Goal: Check status: Check status

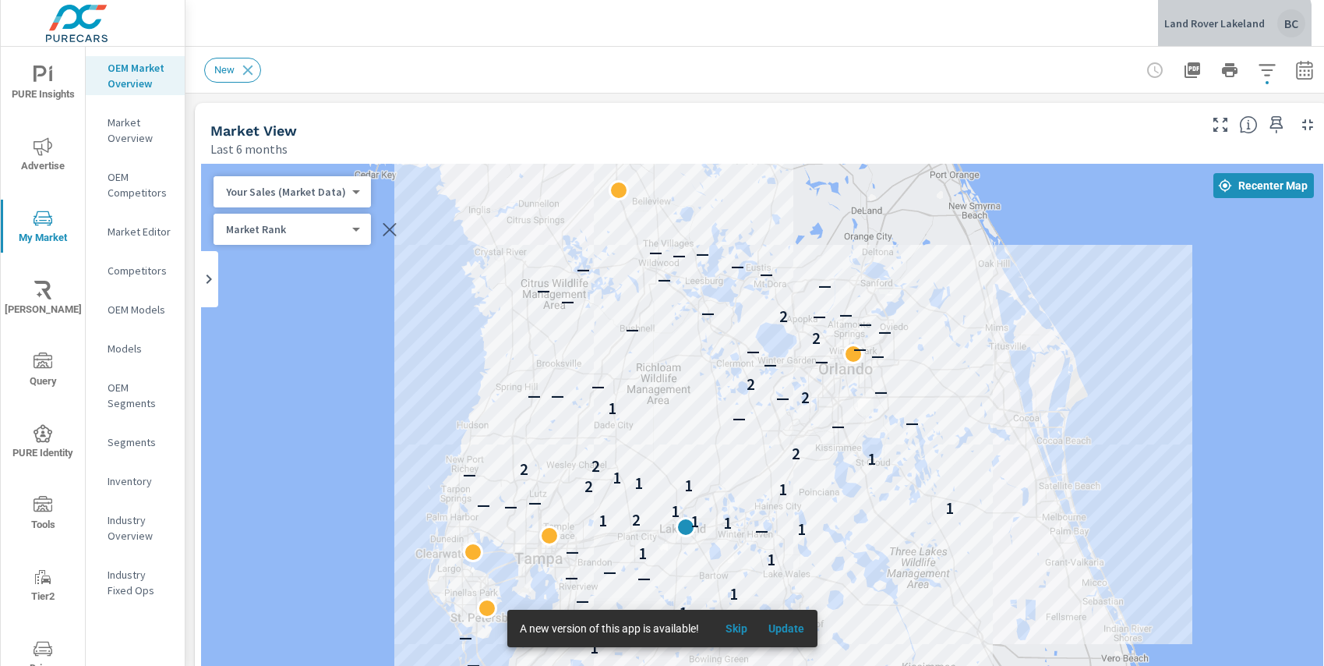
click at [1196, 32] on div "Land Rover Lakeland [GEOGRAPHIC_DATA]" at bounding box center [1235, 23] width 141 height 28
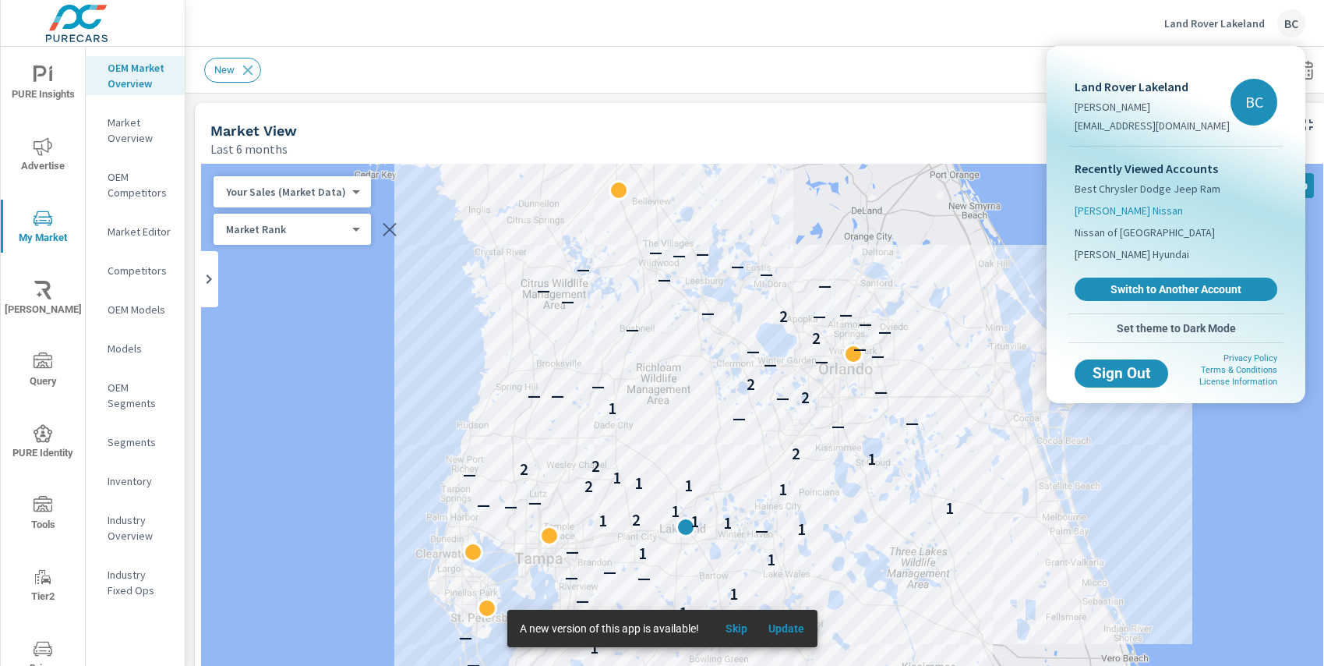
click at [1155, 213] on span "[PERSON_NAME] Nissan" at bounding box center [1129, 211] width 108 height 16
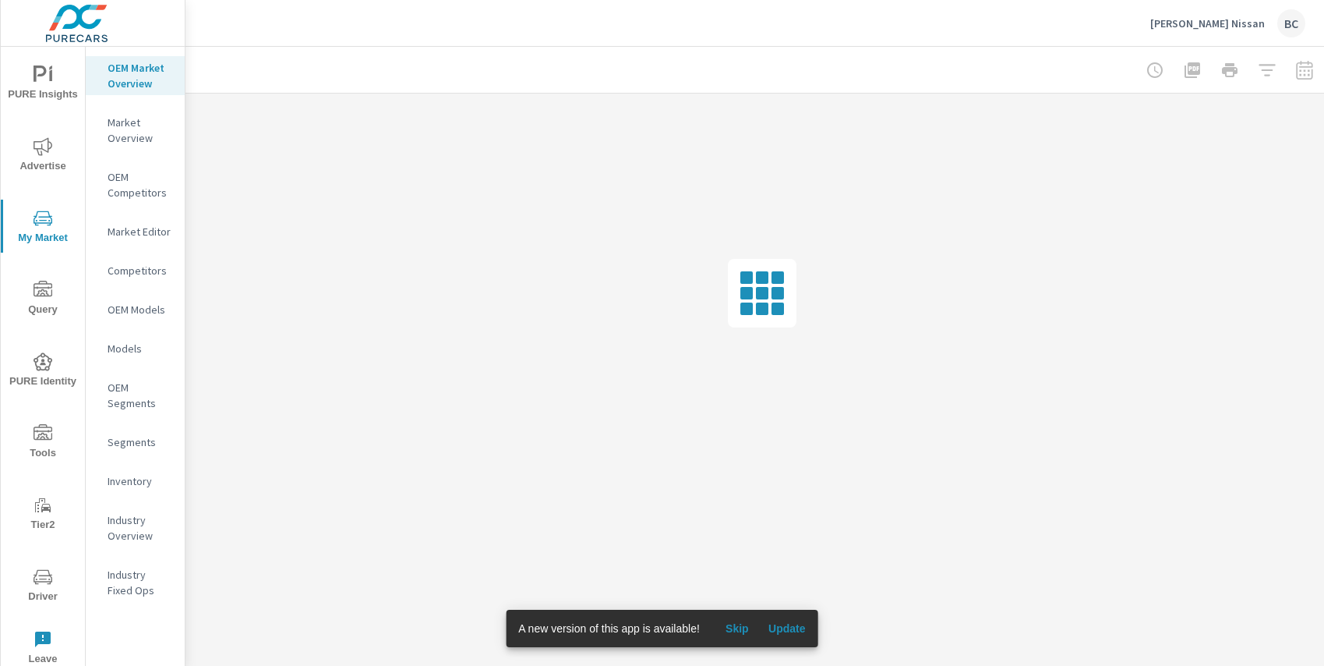
click at [43, 84] on span "PURE Insights" at bounding box center [42, 84] width 75 height 38
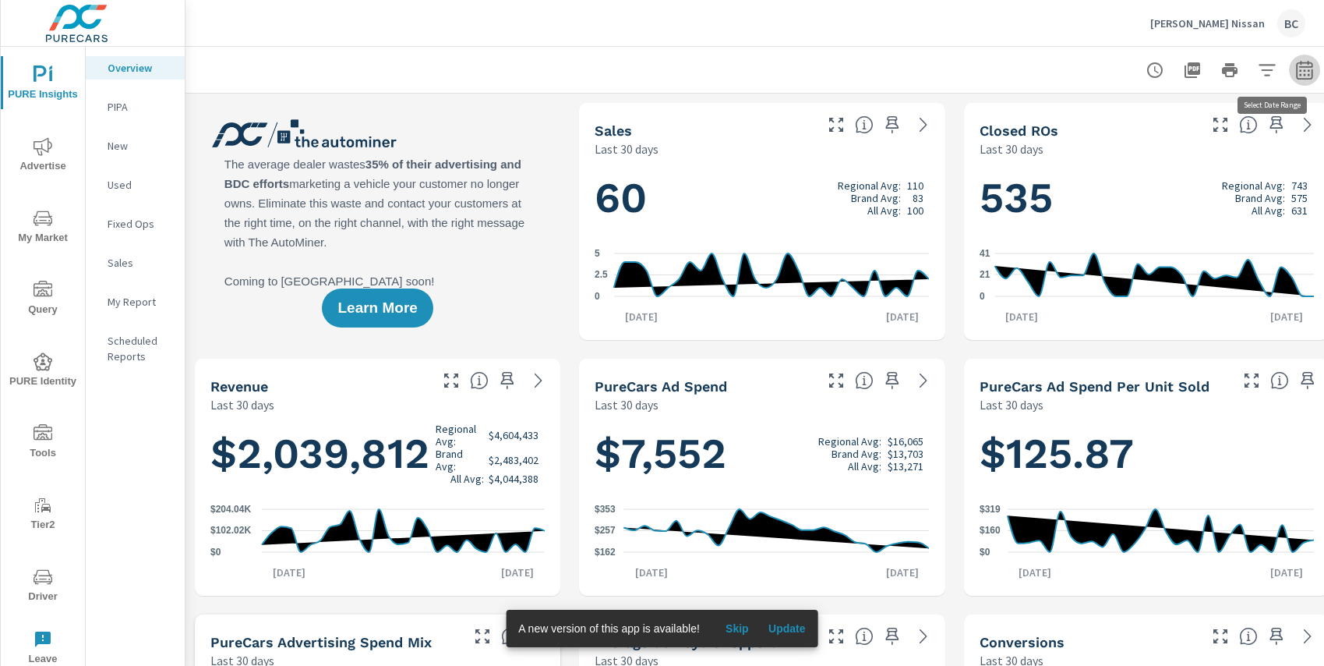
click at [1301, 70] on icon "button" at bounding box center [1304, 72] width 10 height 6
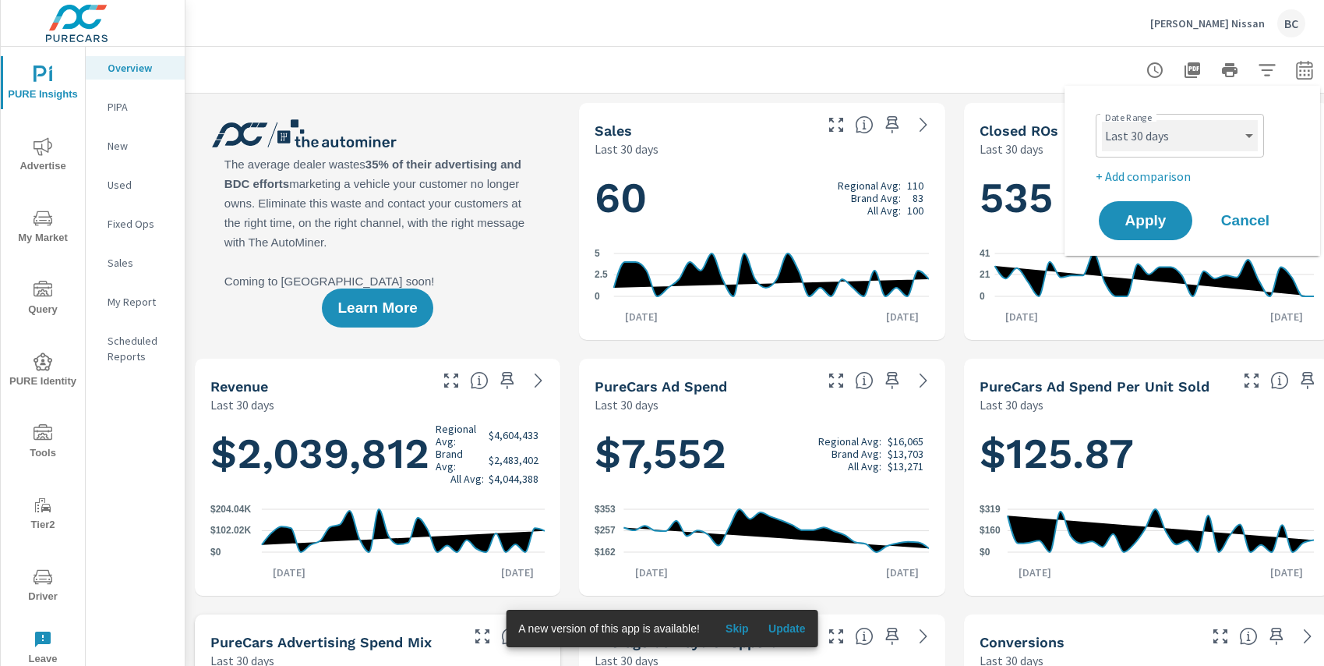
click at [1238, 135] on select "Custom Yesterday Last week Last 7 days Last 14 days Last 30 days Last 45 days L…" at bounding box center [1180, 135] width 156 height 31
click at [1102, 120] on select "Custom Yesterday Last week Last 7 days Last 14 days Last 30 days Last 45 days L…" at bounding box center [1180, 135] width 156 height 31
select select "Month to date"
click at [1154, 232] on button "Apply" at bounding box center [1145, 220] width 97 height 41
